Goal: Contribute content: Contribute content

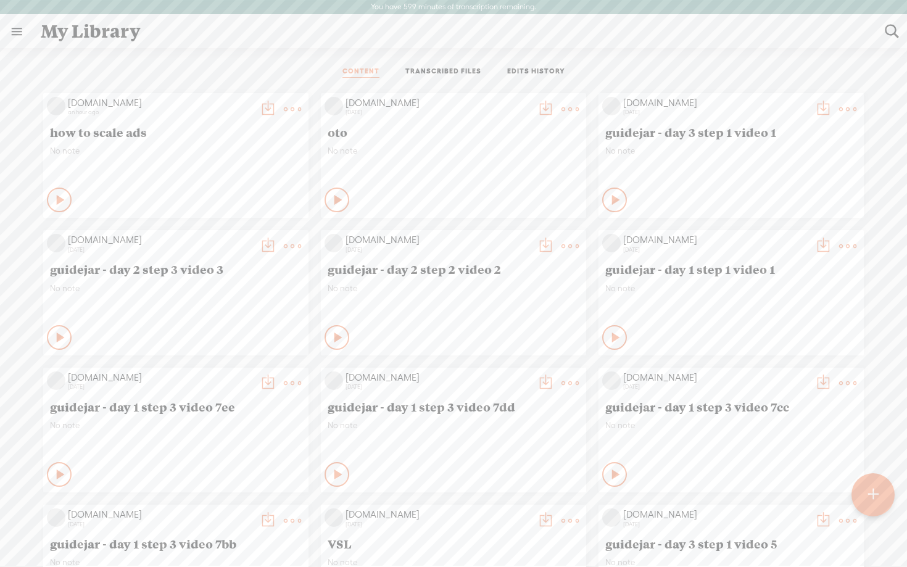
click at [568, 109] on t at bounding box center [570, 109] width 17 height 17
click at [500, 154] on link "Edit" at bounding box center [511, 150] width 123 height 28
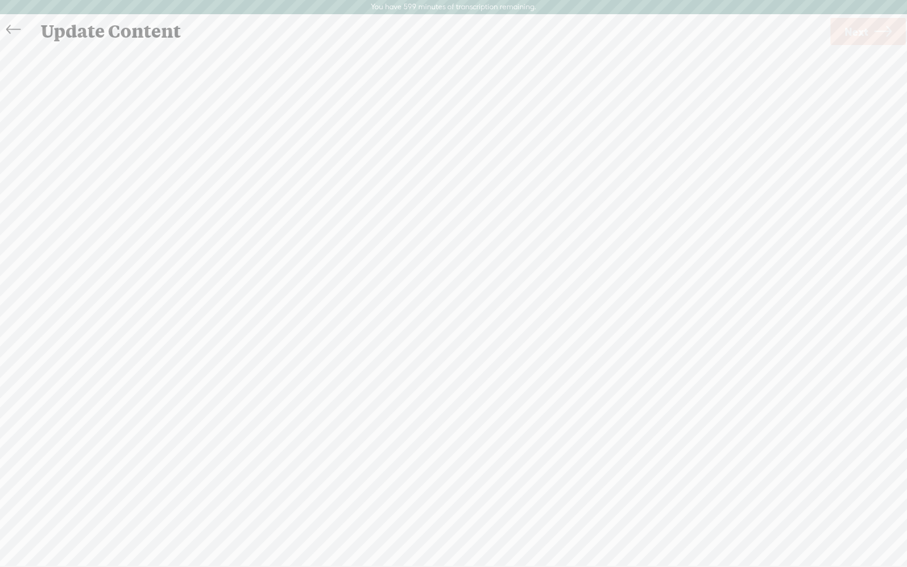
scroll to position [1, 0]
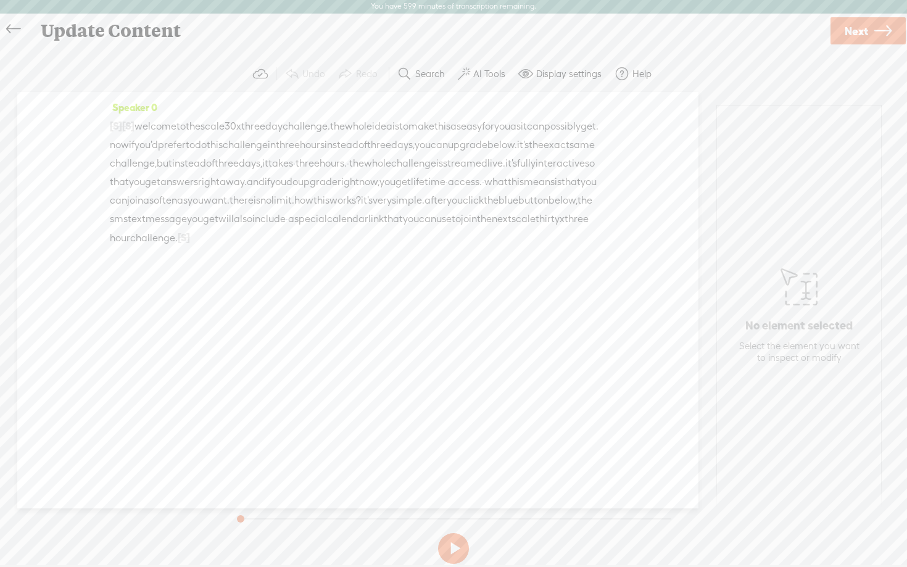
click at [368, 228] on span "calendar" at bounding box center [347, 219] width 41 height 19
click at [381, 220] on div "S Delete Insert Play More" at bounding box center [449, 207] width 253 height 28
click at [364, 209] on span "Delete" at bounding box center [366, 207] width 29 height 12
click at [454, 545] on button at bounding box center [453, 548] width 31 height 31
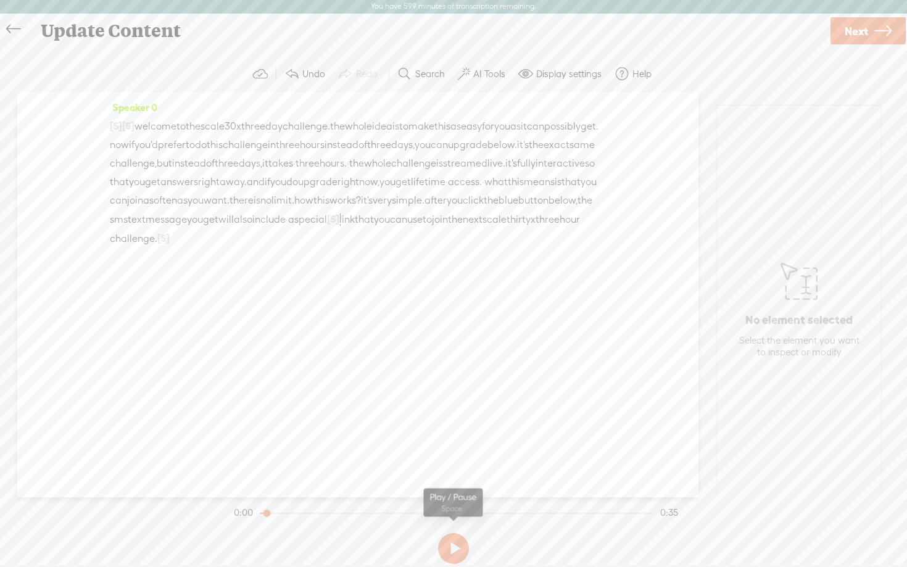
click at [471, 534] on section at bounding box center [453, 548] width 444 height 41
click at [459, 550] on button at bounding box center [453, 548] width 31 height 31
drag, startPoint x: 274, startPoint y: 515, endPoint x: 260, endPoint y: 513, distance: 13.7
click at [260, 513] on section "0:04 0:35" at bounding box center [455, 512] width 449 height 31
click at [260, 513] on div at bounding box center [452, 513] width 401 height 1
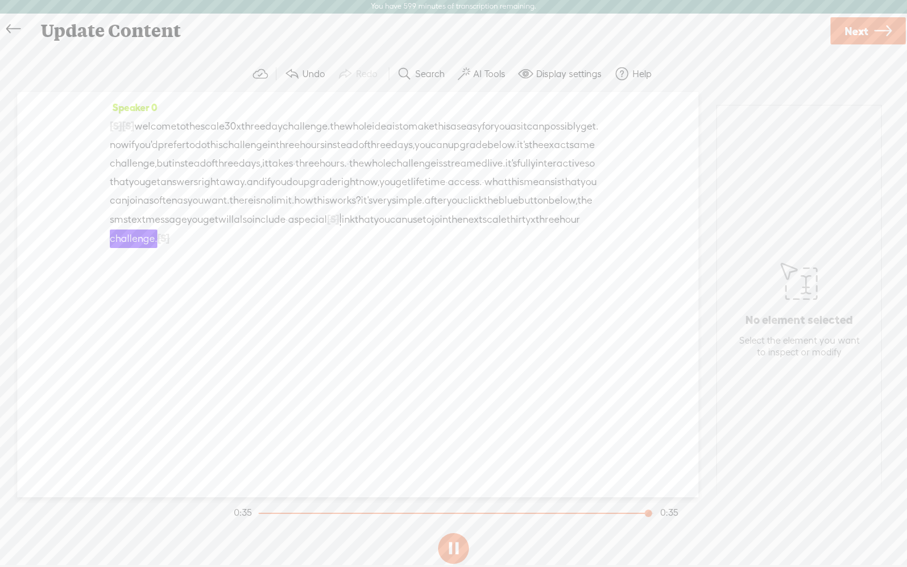
click at [457, 545] on button at bounding box center [453, 548] width 31 height 31
click at [339, 225] on span "[S]" at bounding box center [333, 219] width 12 height 11
click at [434, 205] on span "Restore" at bounding box center [445, 207] width 33 height 12
click at [878, 30] on icon at bounding box center [883, 30] width 17 height 31
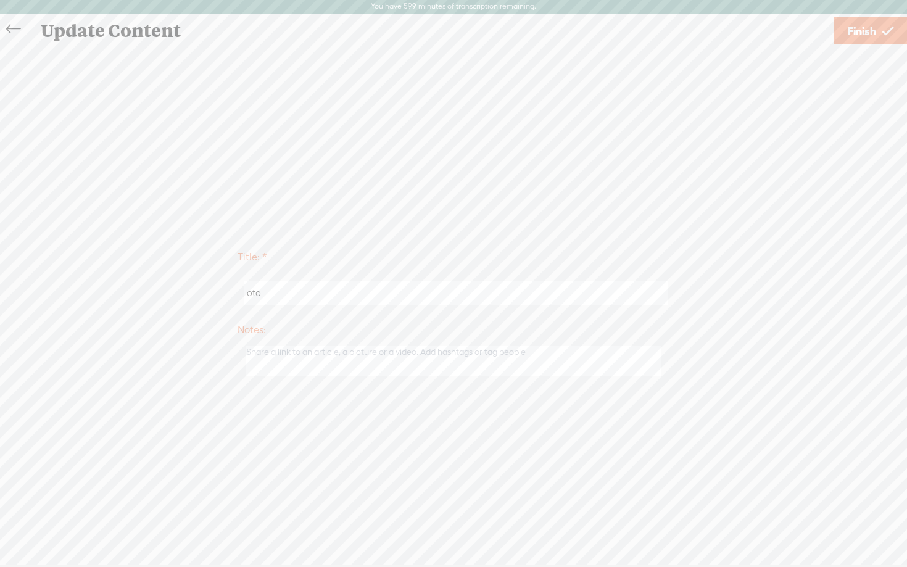
click at [878, 30] on link "Finish" at bounding box center [871, 30] width 74 height 27
